Goal: Transaction & Acquisition: Purchase product/service

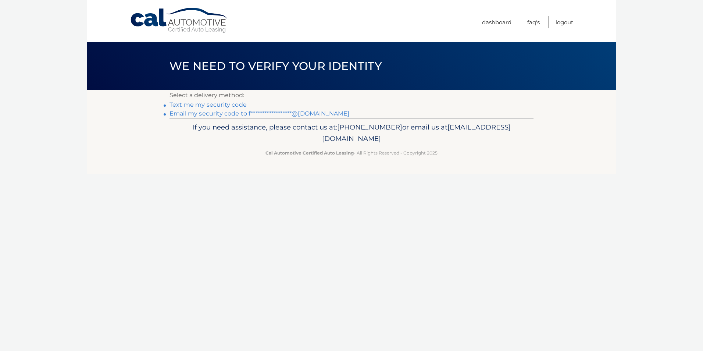
click at [285, 112] on link "**********" at bounding box center [260, 113] width 180 height 7
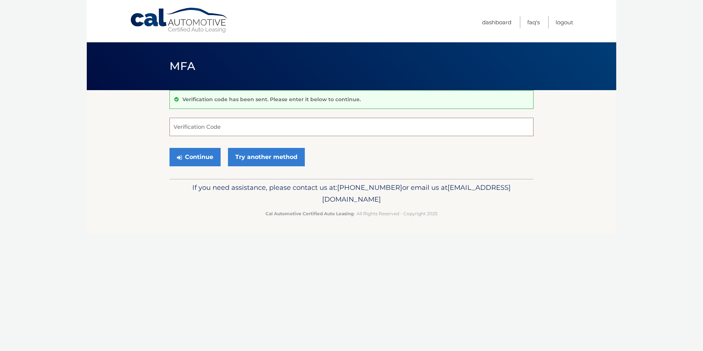
click at [366, 128] on input "Verification Code" at bounding box center [352, 127] width 364 height 18
type input "307212"
click at [170, 148] on button "Continue" at bounding box center [195, 157] width 51 height 18
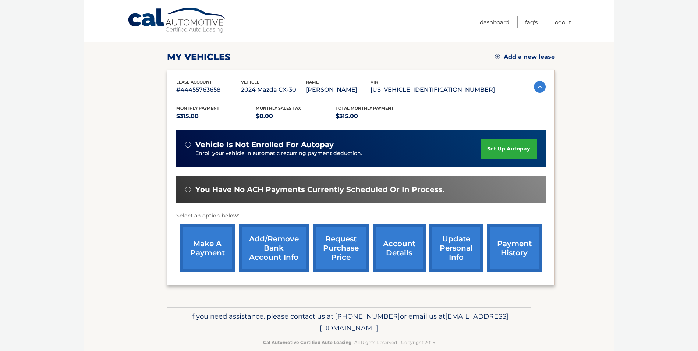
scroll to position [95, 0]
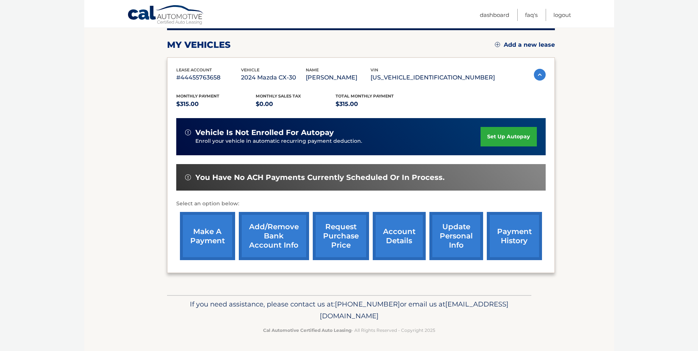
click at [209, 240] on link "make a payment" at bounding box center [207, 236] width 55 height 48
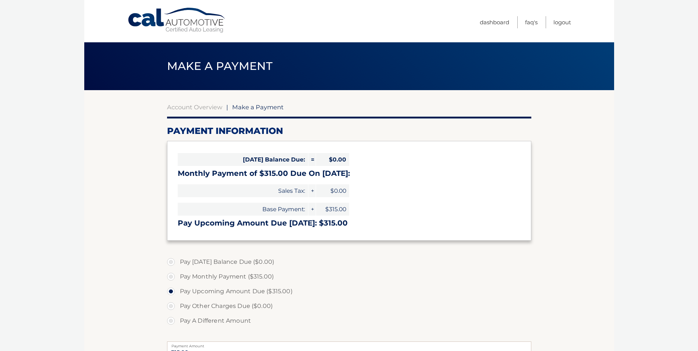
select select "NDAxYTBmYzktMTJjZi00OWQ4LWE0MTQtNWQ1N2Q4NzY5YTYw"
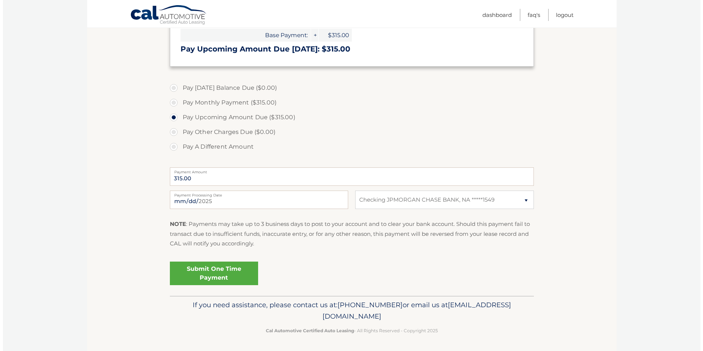
scroll to position [175, 0]
click at [203, 272] on link "Submit One Time Payment" at bounding box center [211, 273] width 88 height 24
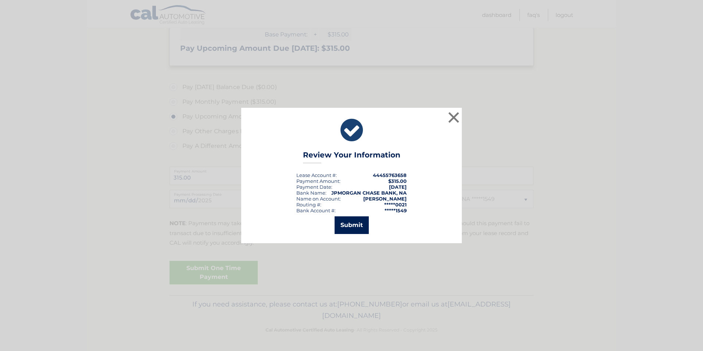
click at [347, 227] on button "Submit" at bounding box center [352, 225] width 34 height 18
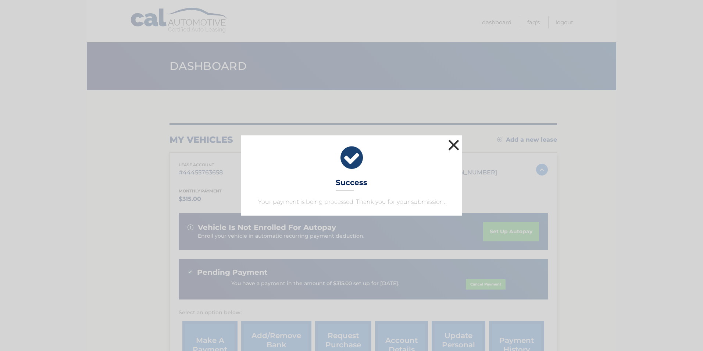
click at [454, 145] on button "×" at bounding box center [454, 145] width 15 height 15
